Goal: Task Accomplishment & Management: Manage account settings

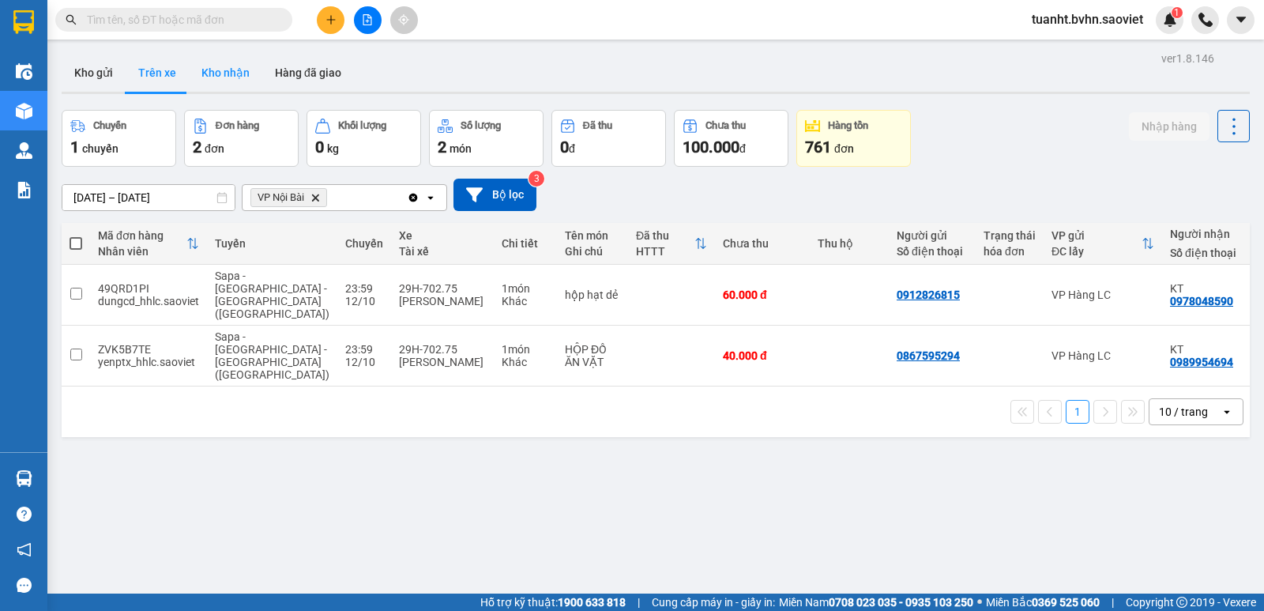
click at [220, 80] on button "Kho nhận" at bounding box center [225, 73] width 73 height 38
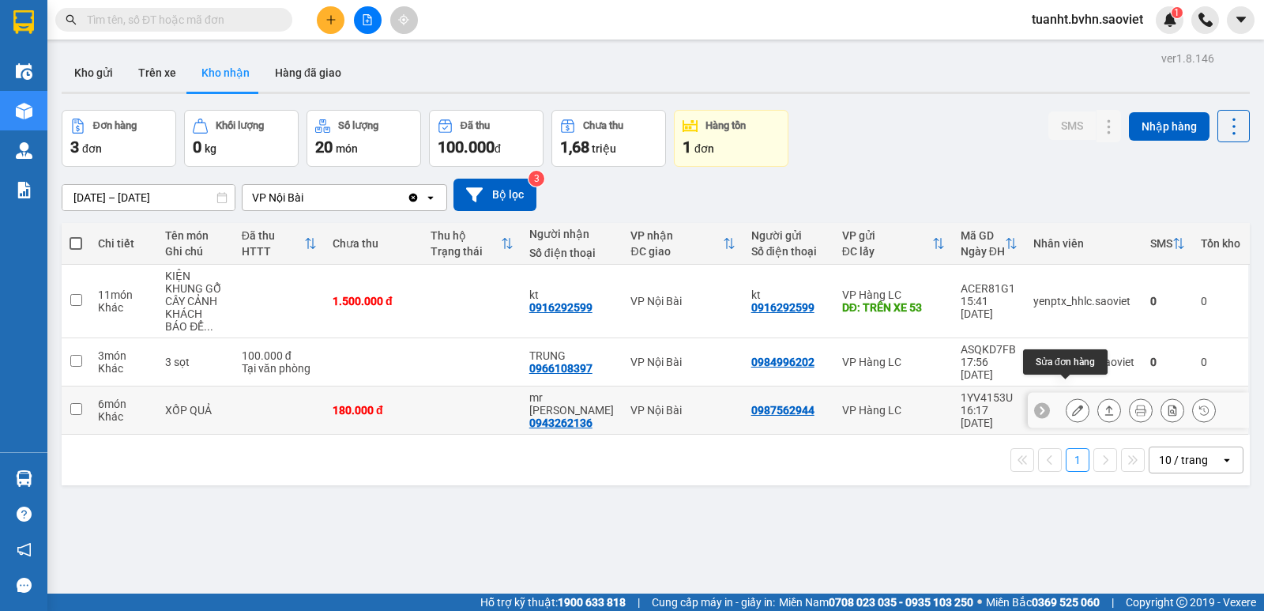
click at [1072, 404] on icon at bounding box center [1077, 409] width 11 height 11
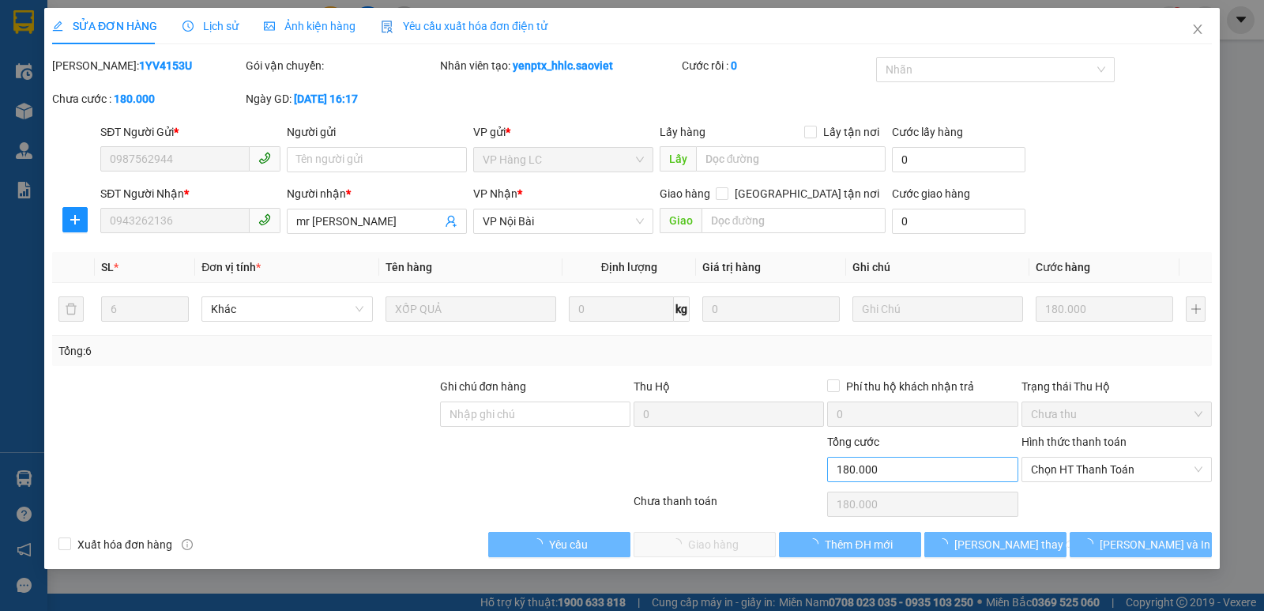
type input "0987562944"
type input "0943262136"
type input "mr [PERSON_NAME]"
type input "0"
type input "180.000"
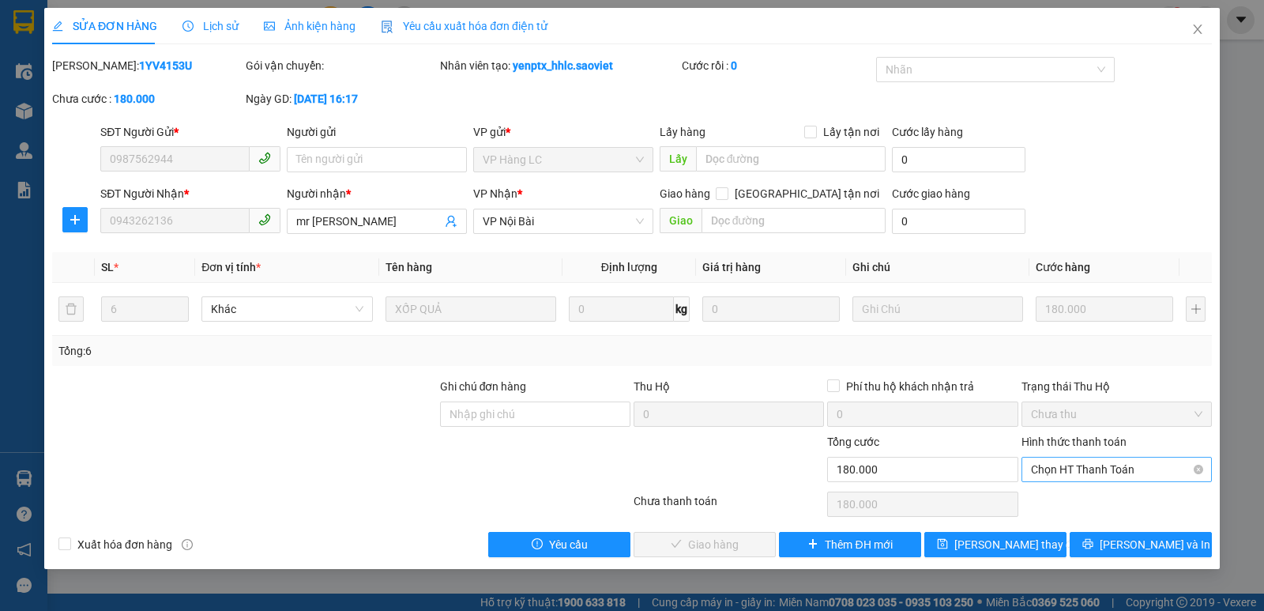
click at [1063, 465] on span "Chọn HT Thanh Toán" at bounding box center [1116, 469] width 171 height 24
click at [1064, 518] on div "Chuyển khoản" at bounding box center [1116, 525] width 171 height 17
type input "0"
click at [676, 554] on button "[PERSON_NAME] và Giao hàng" at bounding box center [704, 544] width 142 height 25
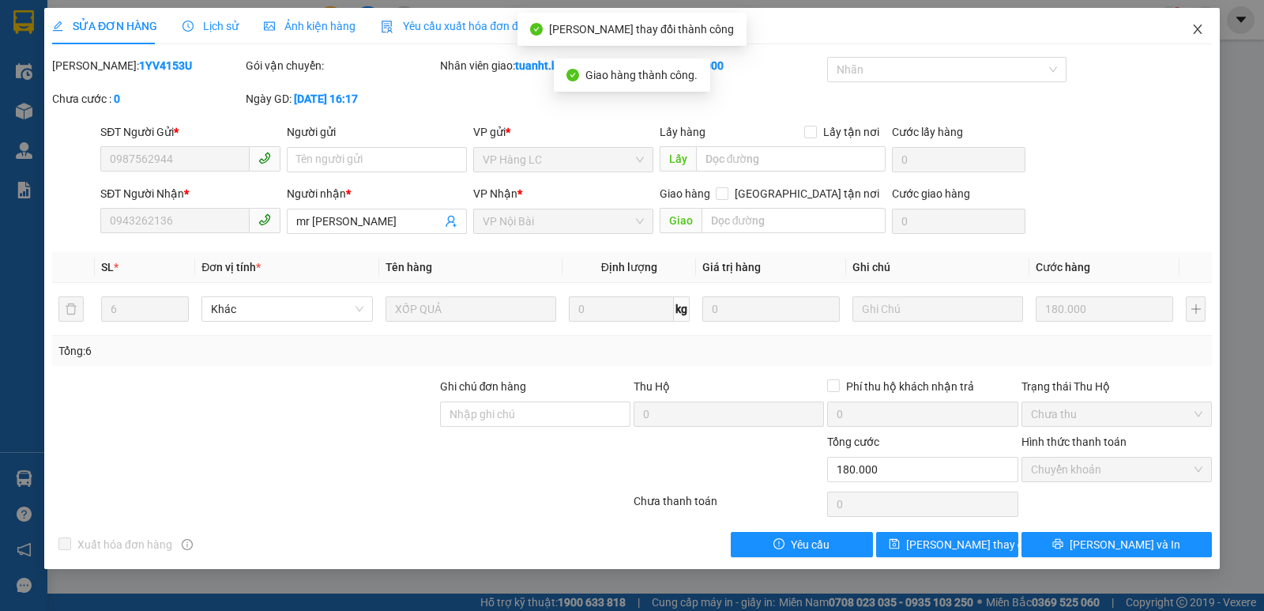
click at [1197, 26] on icon "close" at bounding box center [1197, 29] width 13 height 13
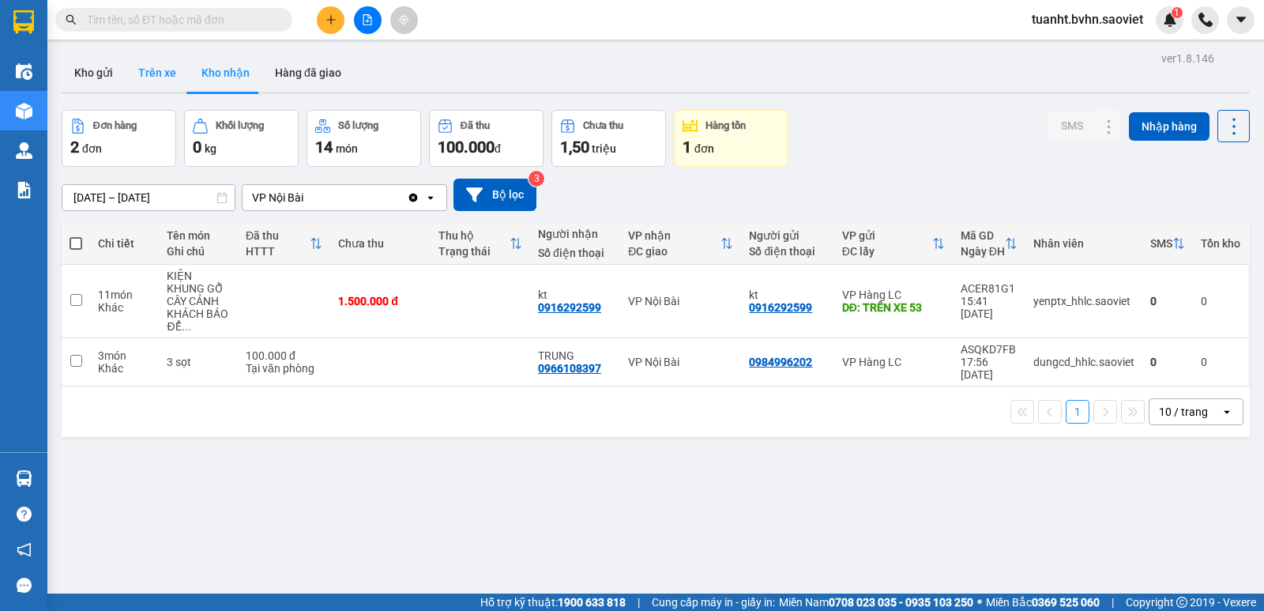
click at [154, 80] on button "Trên xe" at bounding box center [157, 73] width 63 height 38
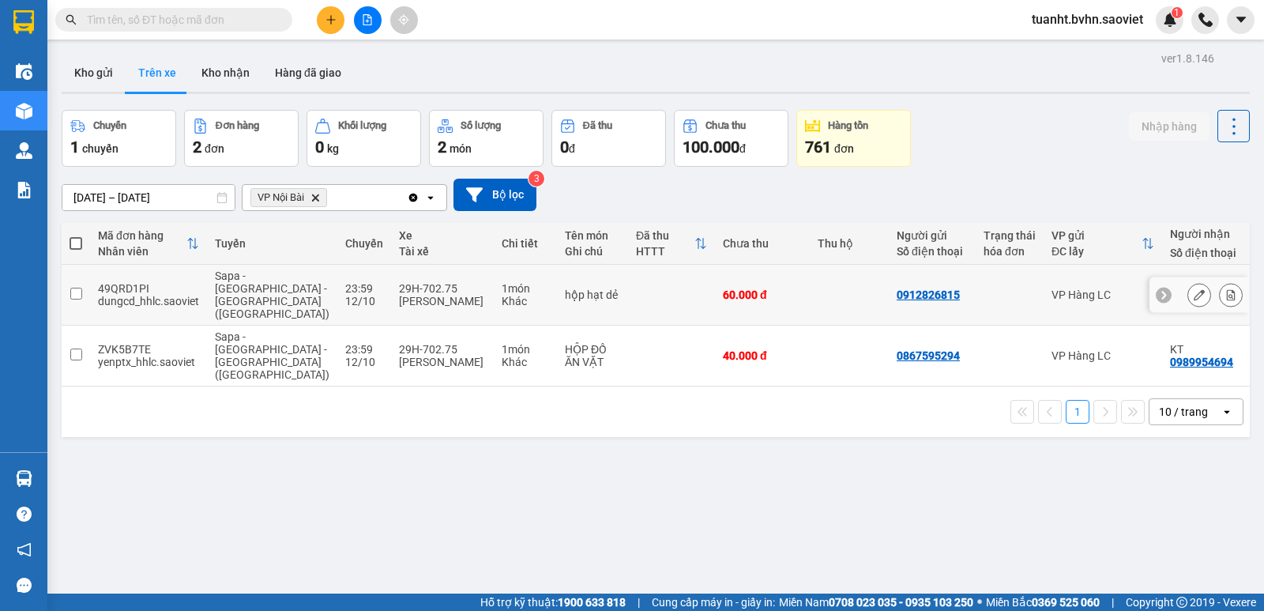
click at [80, 288] on input "checkbox" at bounding box center [76, 293] width 12 height 12
checkbox input "true"
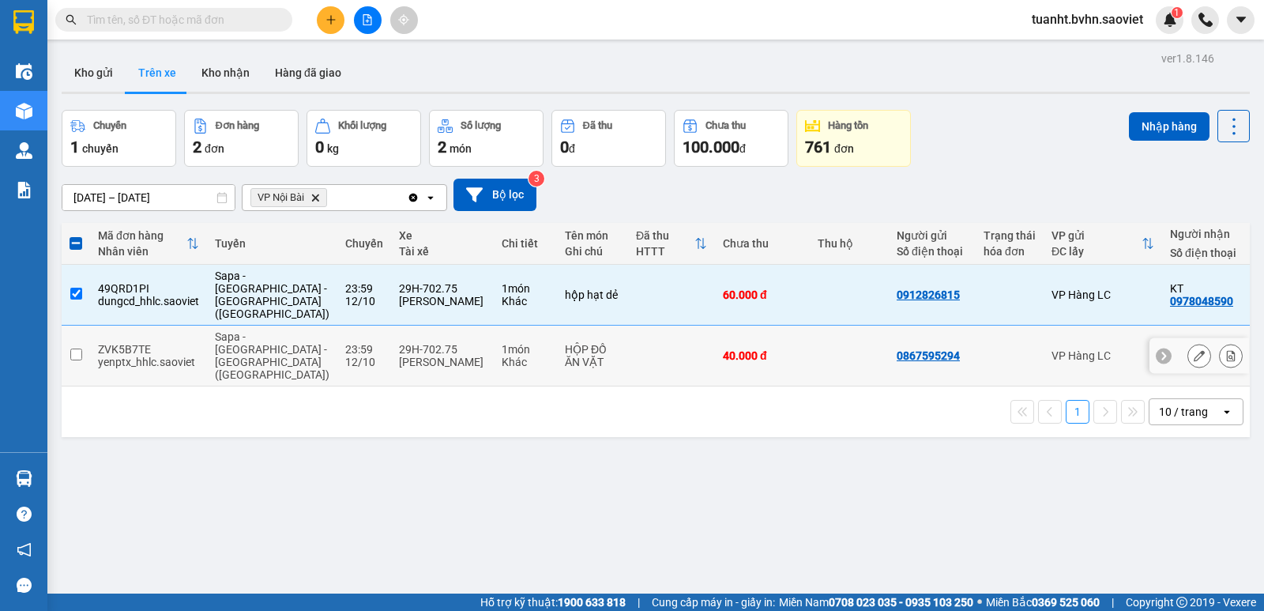
click at [76, 348] on input "checkbox" at bounding box center [76, 354] width 12 height 12
checkbox input "true"
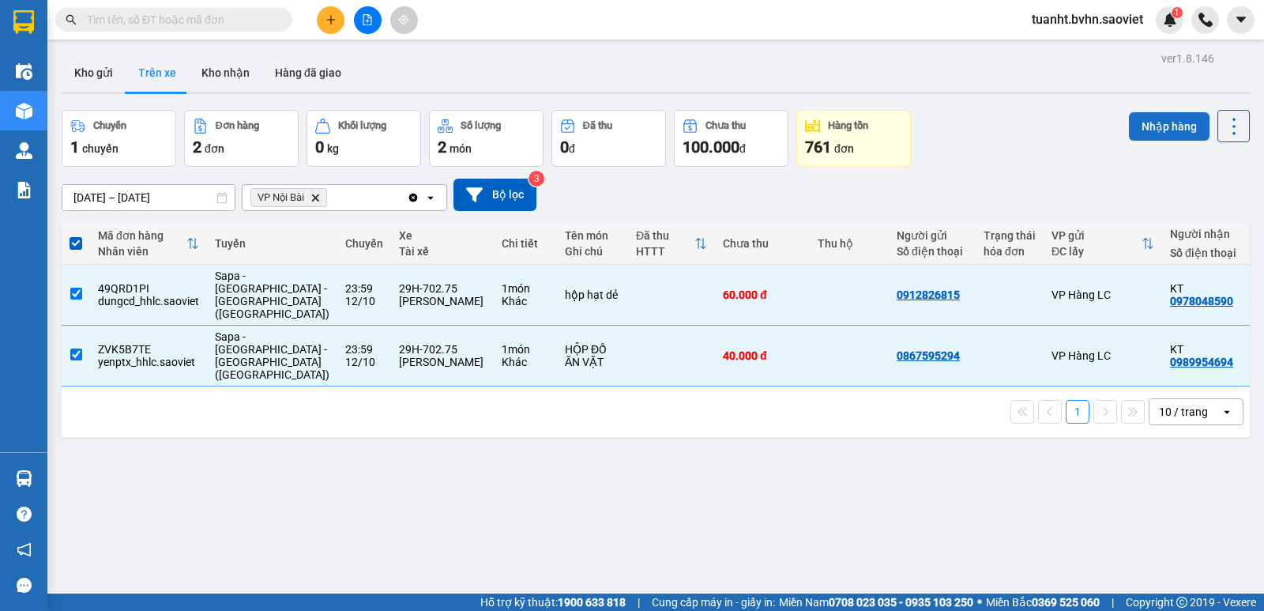
click at [1164, 126] on button "Nhập hàng" at bounding box center [1169, 126] width 81 height 28
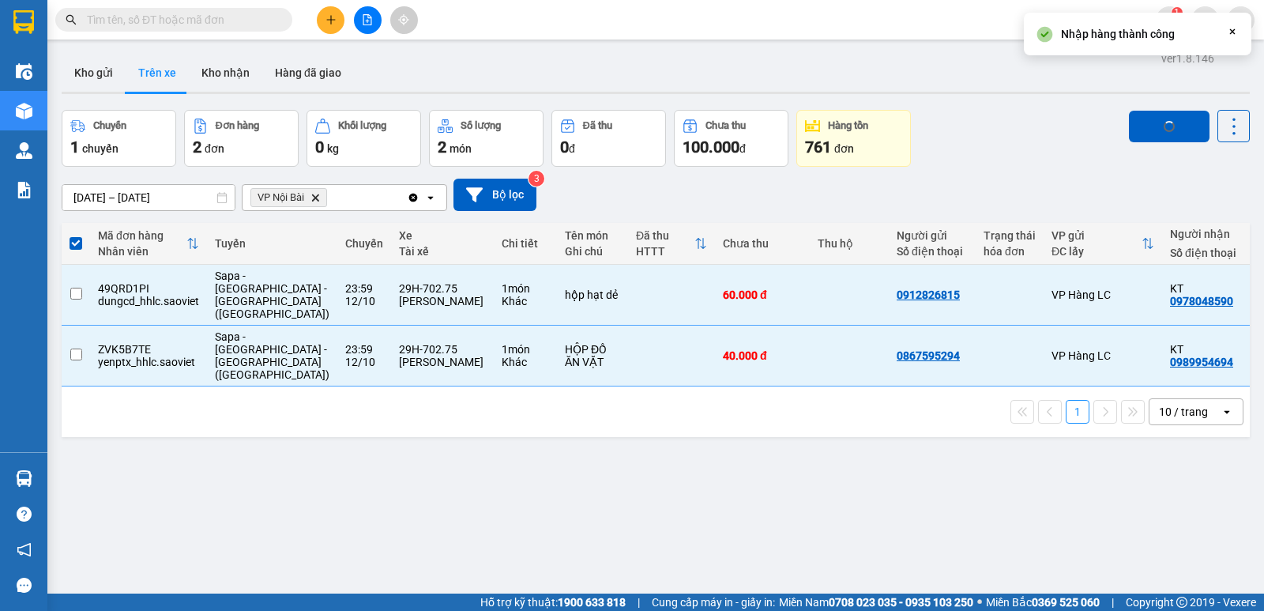
checkbox input "false"
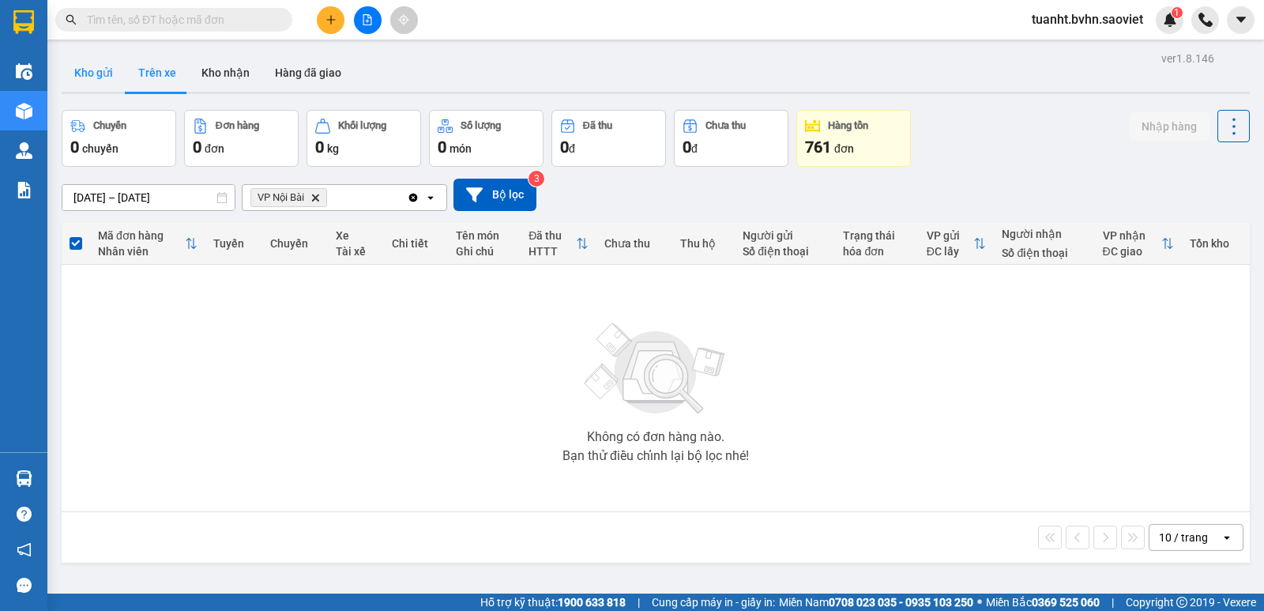
click at [84, 69] on button "Kho gửi" at bounding box center [94, 73] width 64 height 38
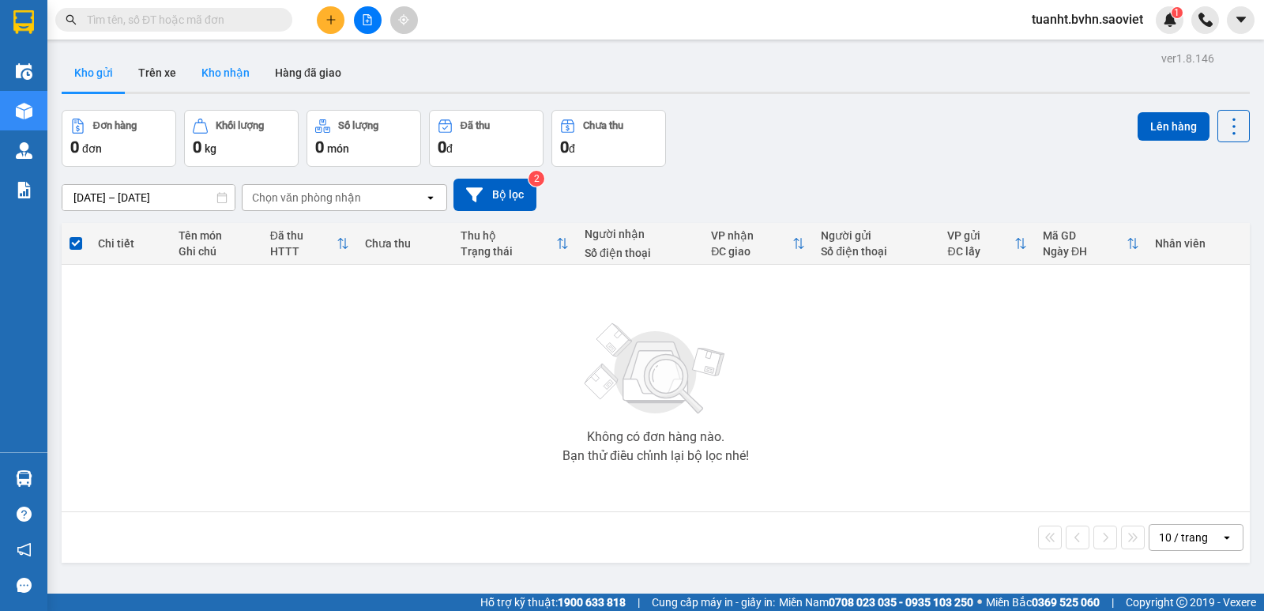
click at [236, 71] on button "Kho nhận" at bounding box center [225, 73] width 73 height 38
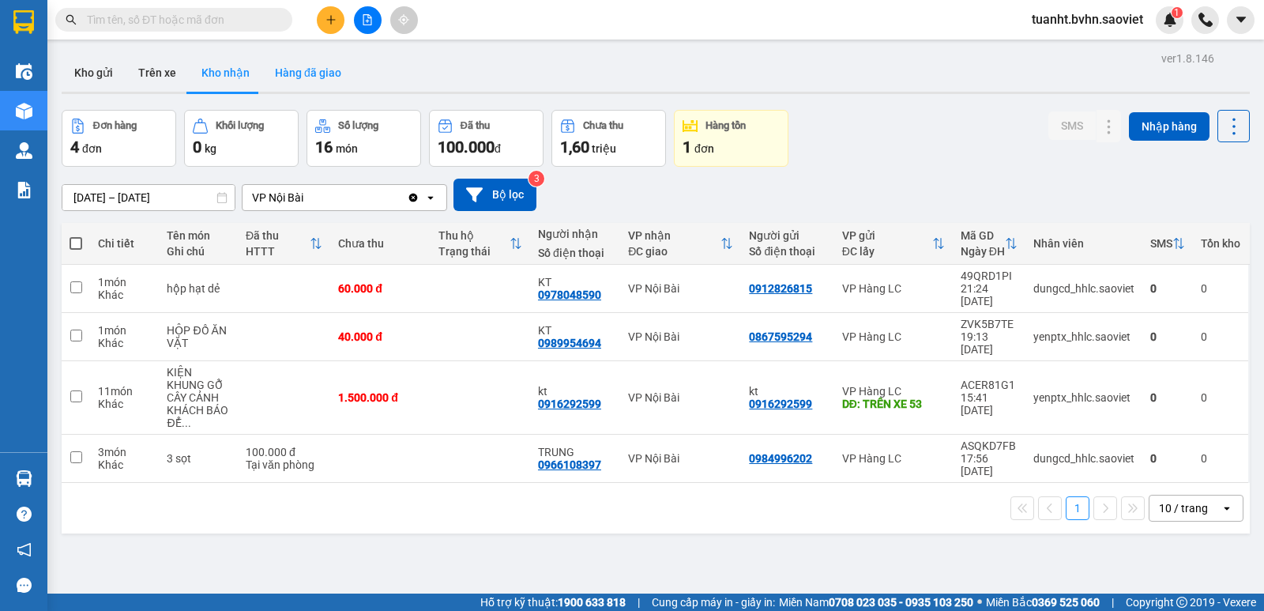
click at [310, 75] on button "Hàng đã giao" at bounding box center [308, 73] width 92 height 38
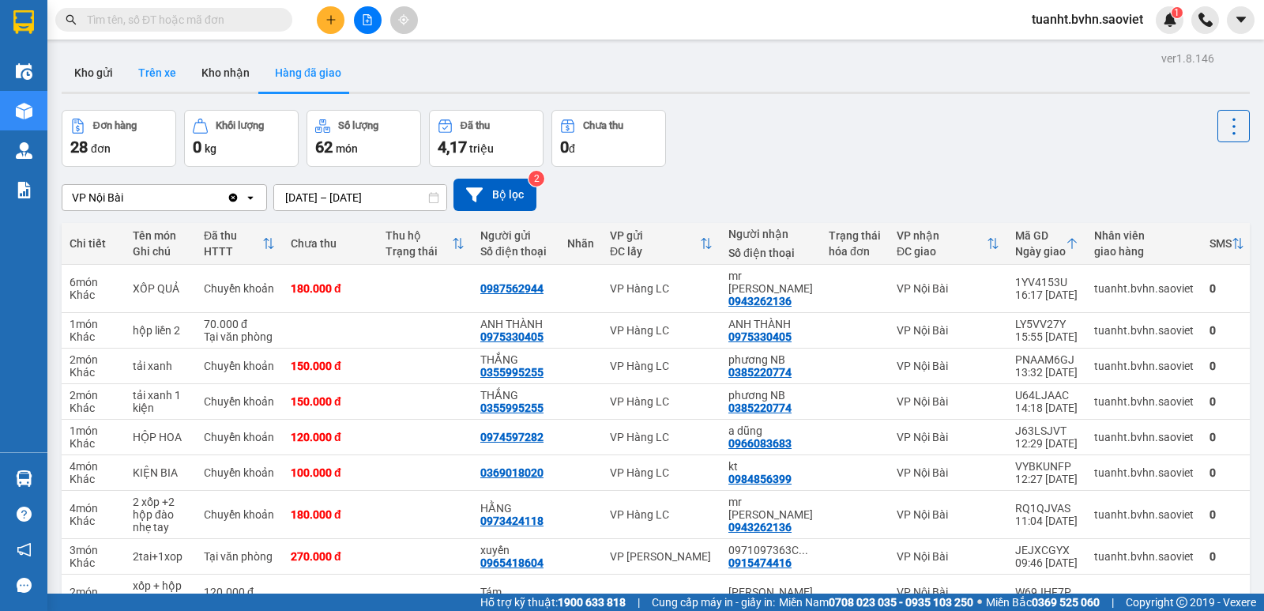
click at [152, 70] on button "Trên xe" at bounding box center [157, 73] width 63 height 38
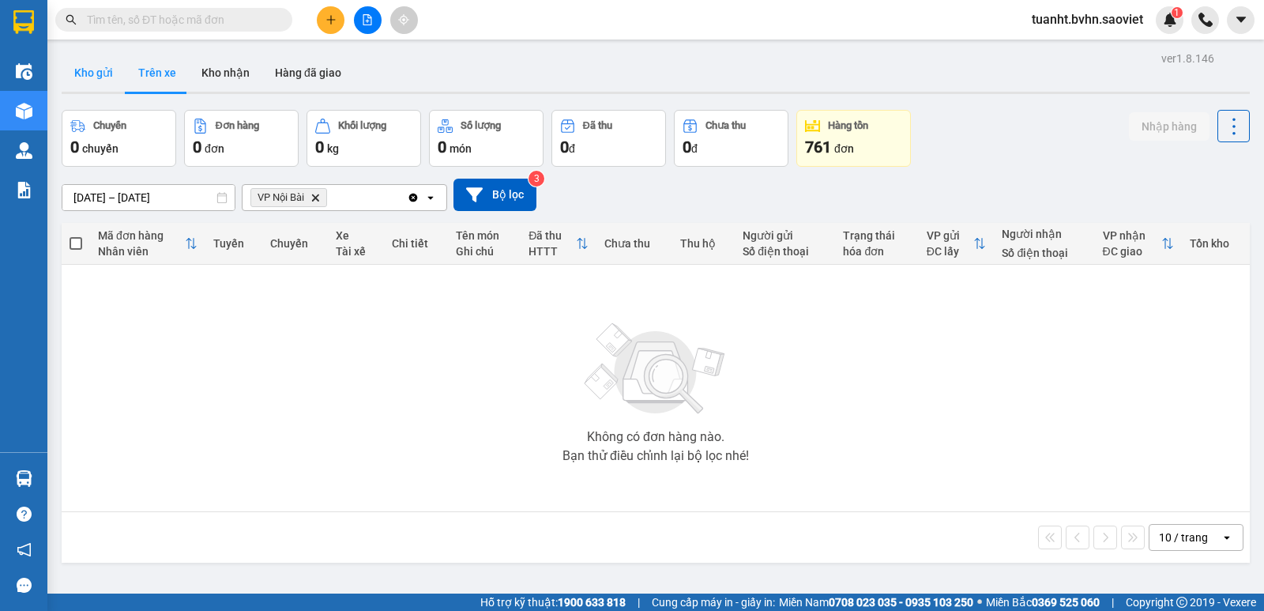
click at [107, 73] on button "Kho gửi" at bounding box center [94, 73] width 64 height 38
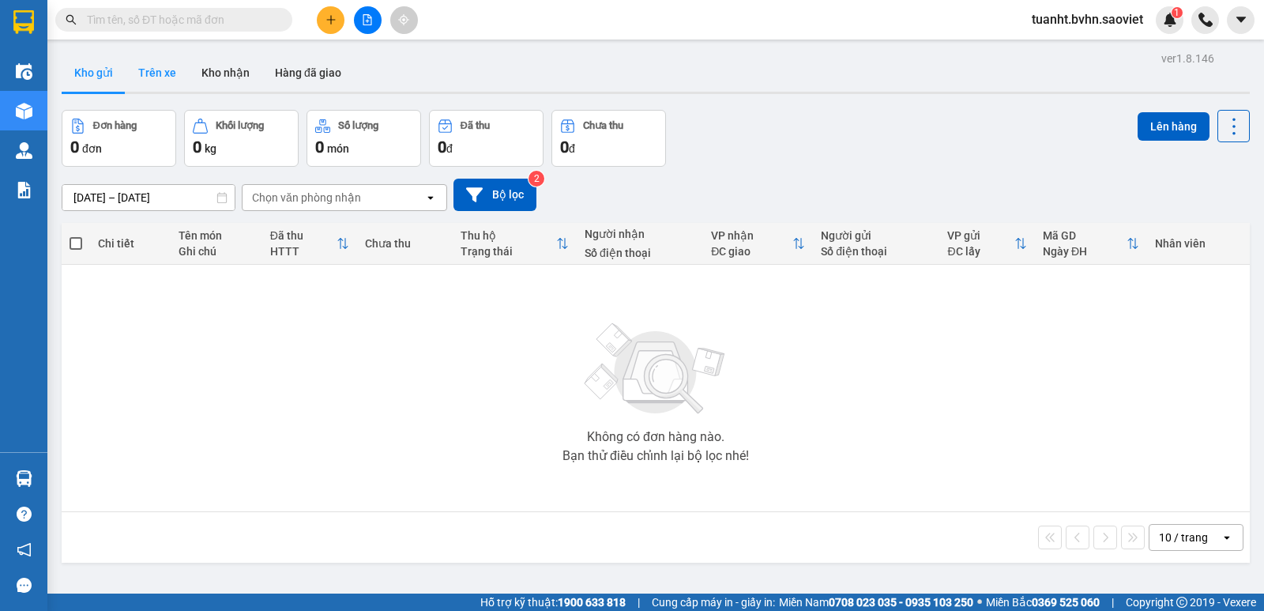
click at [145, 70] on button "Trên xe" at bounding box center [157, 73] width 63 height 38
